Goal: Find specific page/section: Find specific page/section

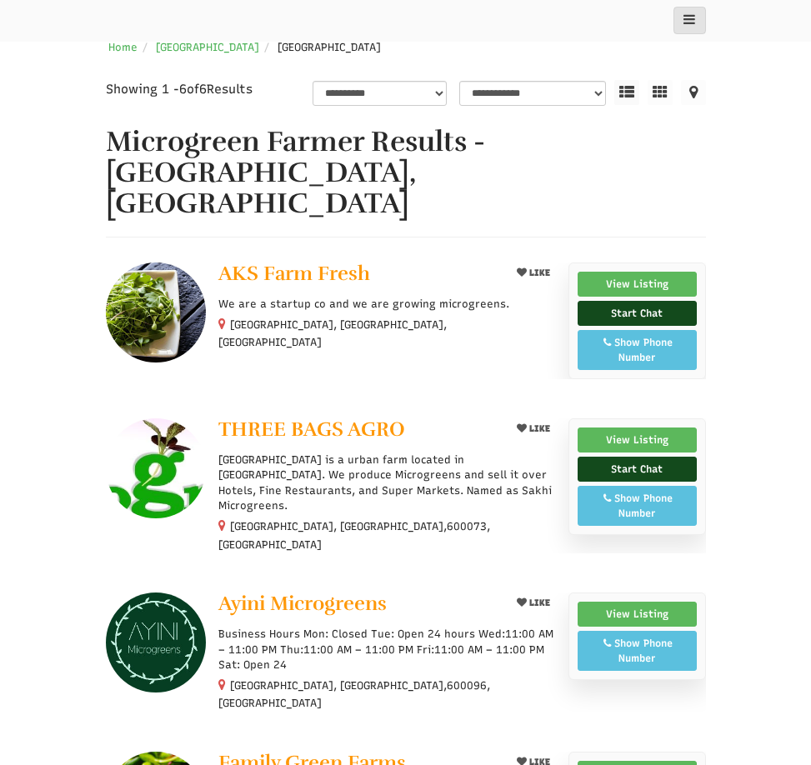
scroll to position [246, 0]
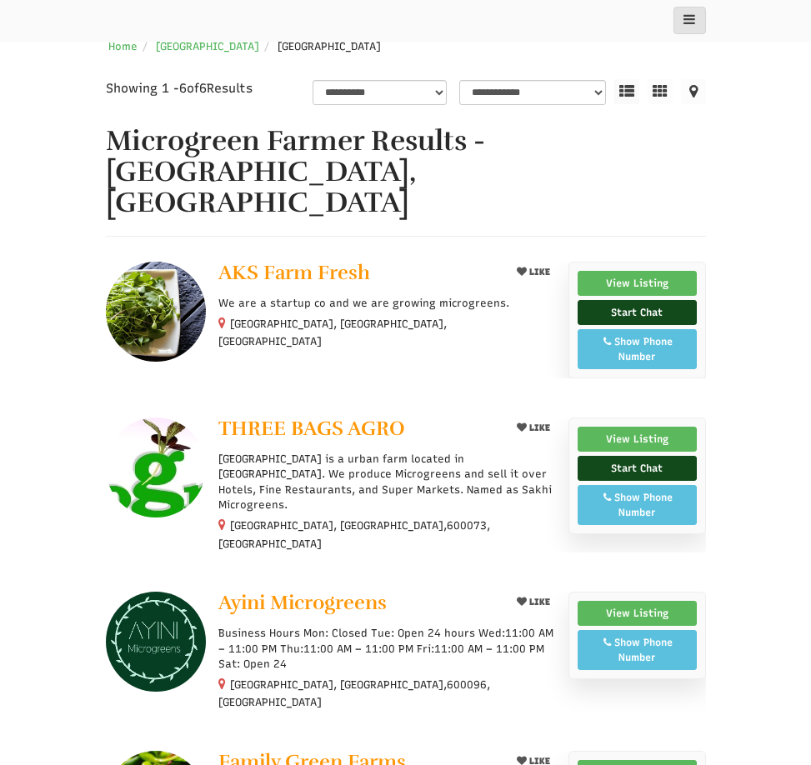
select select "Language Translate Widget"
click at [330, 416] on span "THREE BAGS AGRO" at bounding box center [311, 428] width 187 height 25
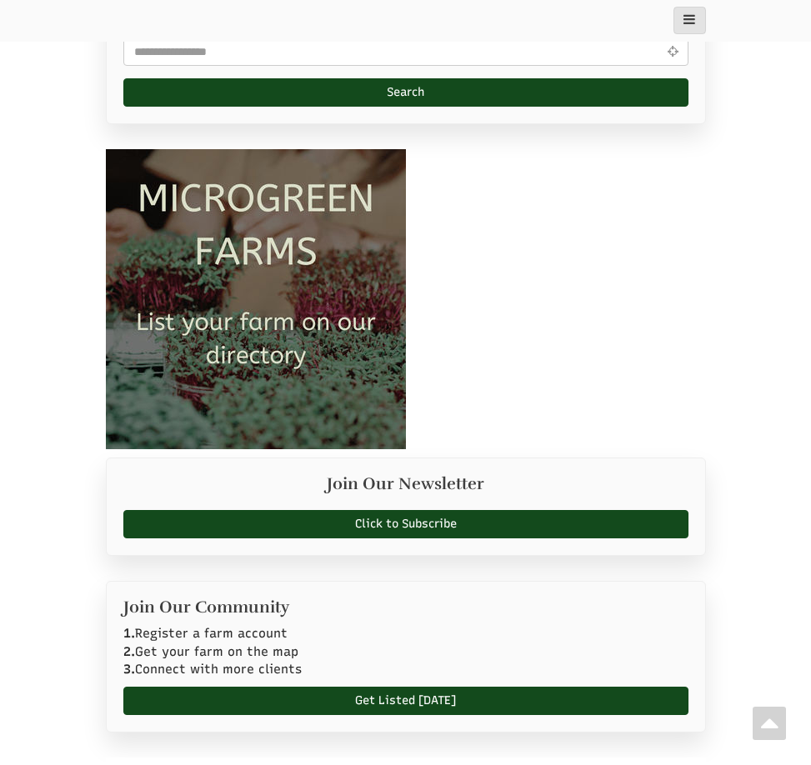
scroll to position [1300, 0]
